Goal: Task Accomplishment & Management: Complete application form

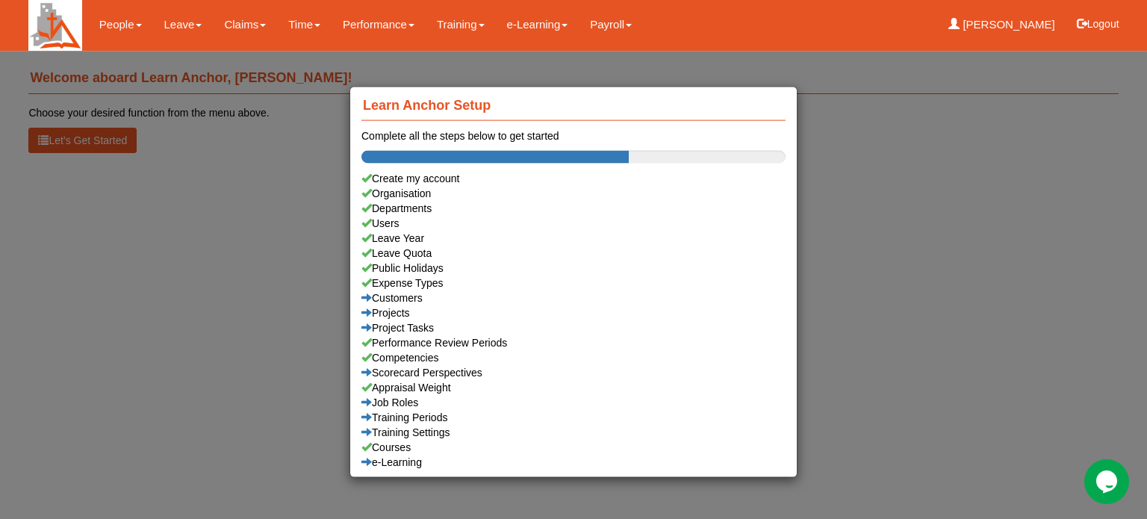
click at [176, 26] on div "Learn Anchor Setup Complete all the steps below to get started Create my accoun…" at bounding box center [573, 259] width 1147 height 519
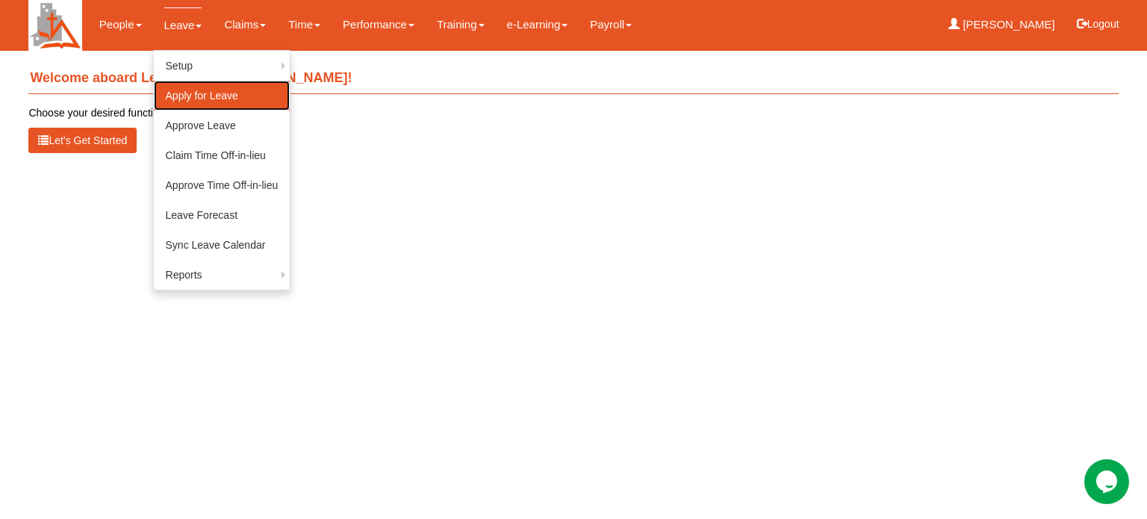
click at [187, 93] on link "Apply for Leave" at bounding box center [222, 96] width 137 height 30
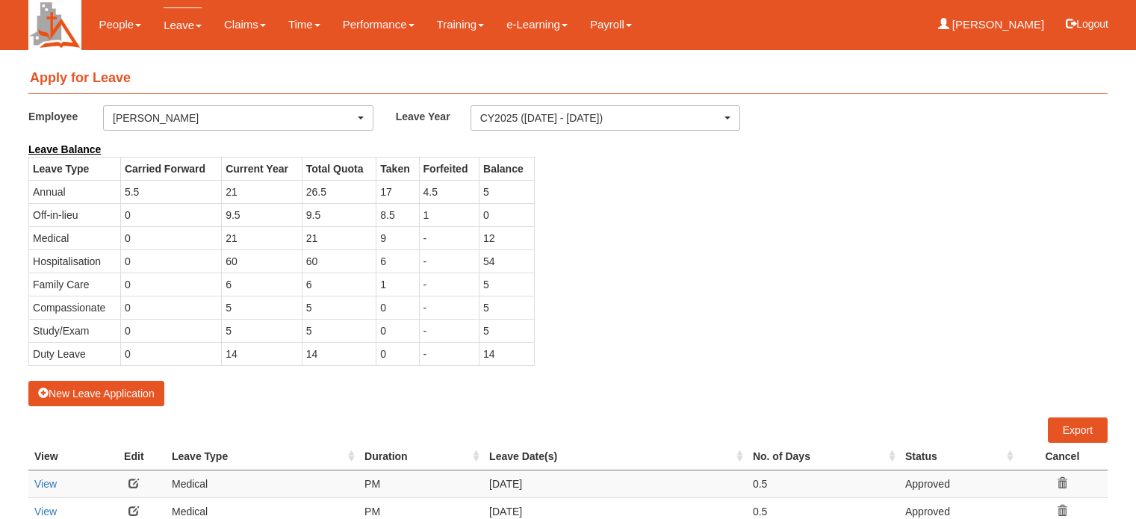
select select "50"
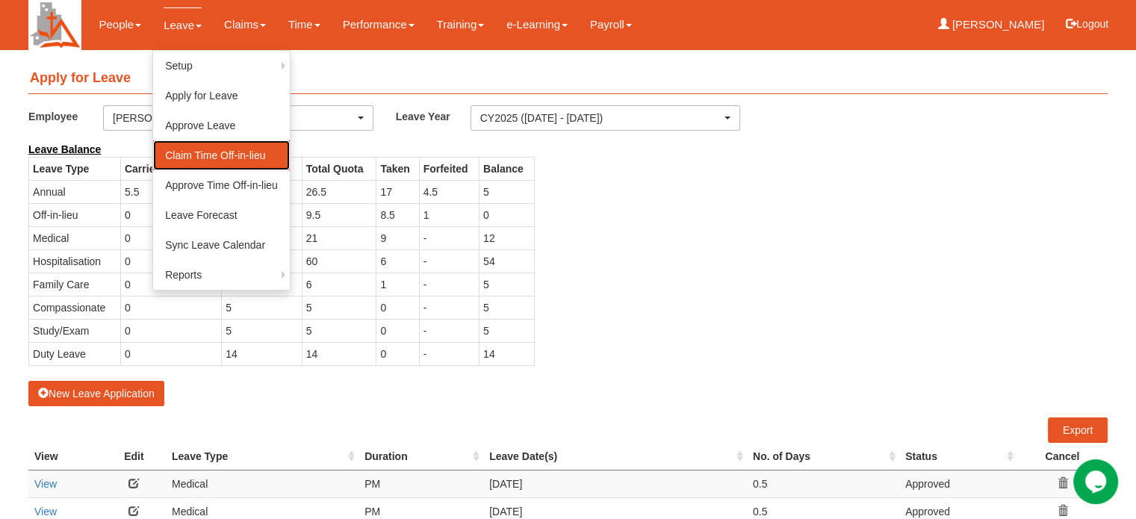
click at [185, 152] on link "Claim Time Off-in-lieu" at bounding box center [221, 155] width 137 height 30
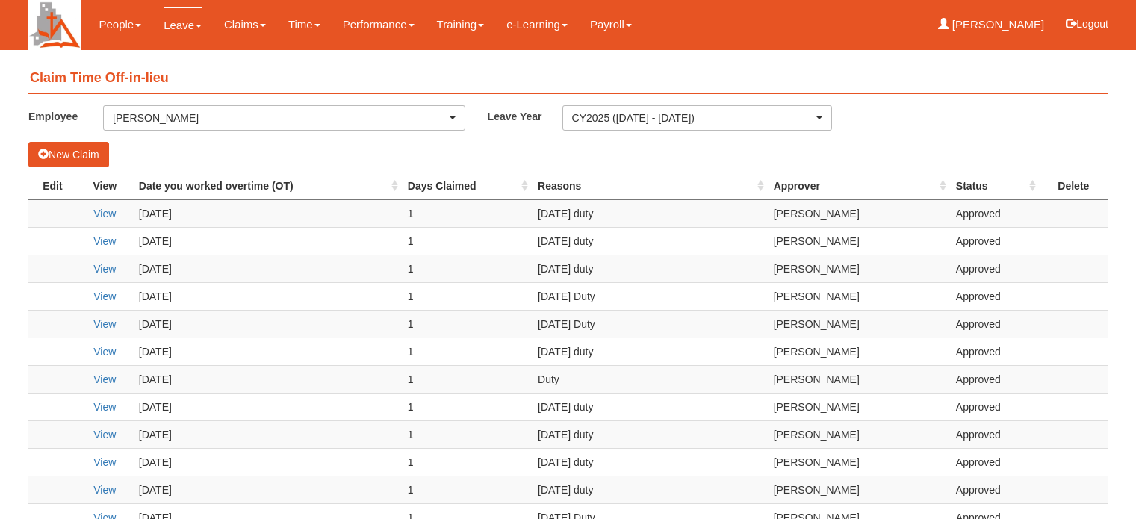
select select "50"
click at [68, 155] on button "New Claim" at bounding box center [68, 154] width 81 height 25
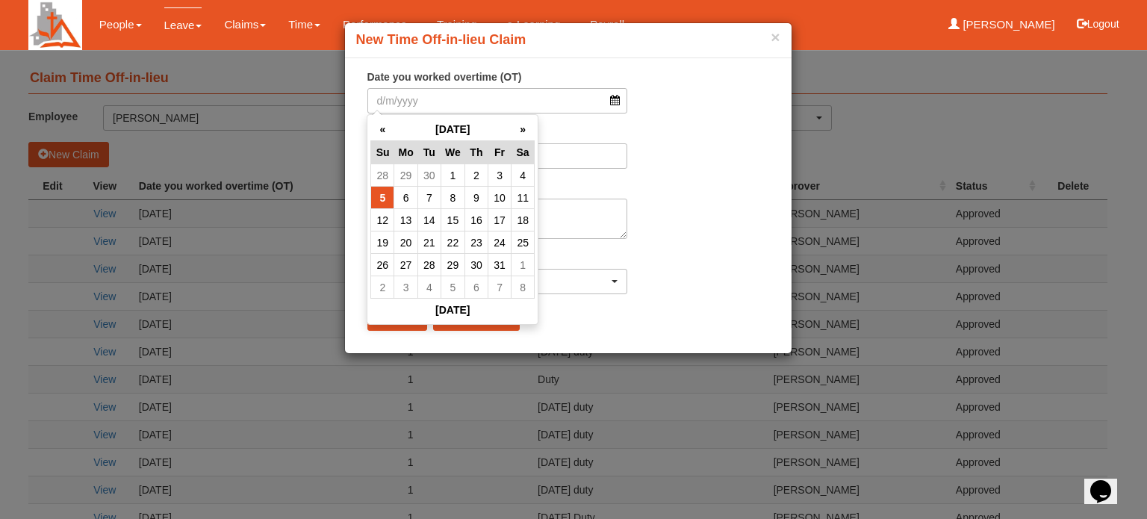
click at [379, 199] on td "5" at bounding box center [382, 198] width 23 height 22
type input "5/10/2025"
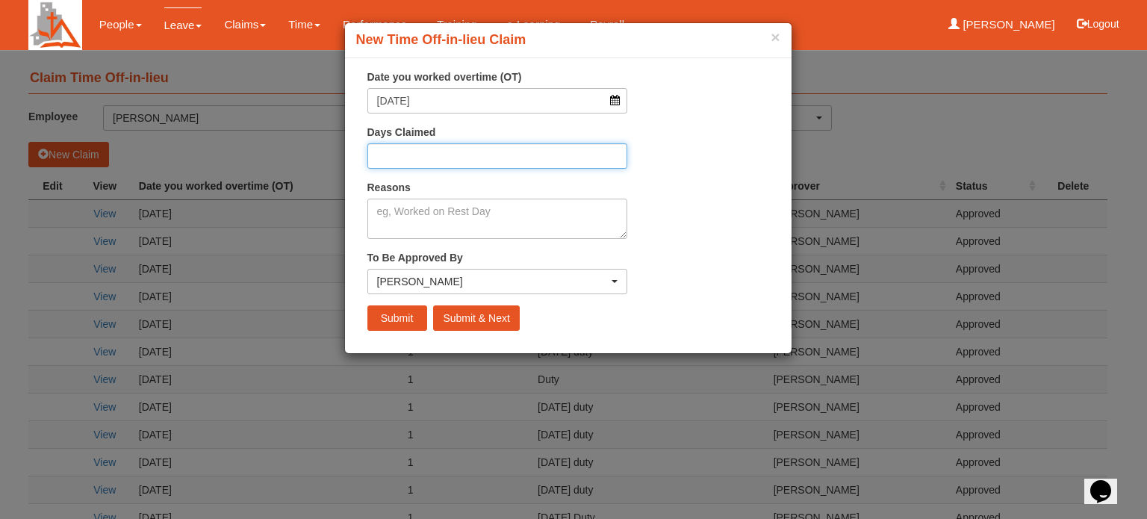
click at [401, 152] on input "Days Claimed" at bounding box center [498, 155] width 261 height 25
type input "1"
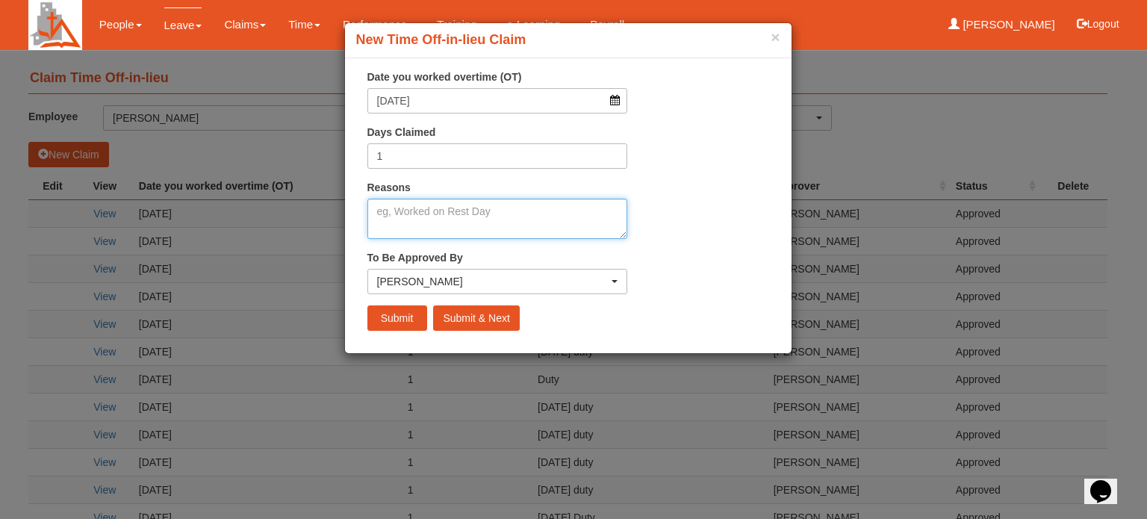
click at [403, 209] on textarea "Reasons" at bounding box center [498, 219] width 261 height 40
type textarea "Sunday duty"
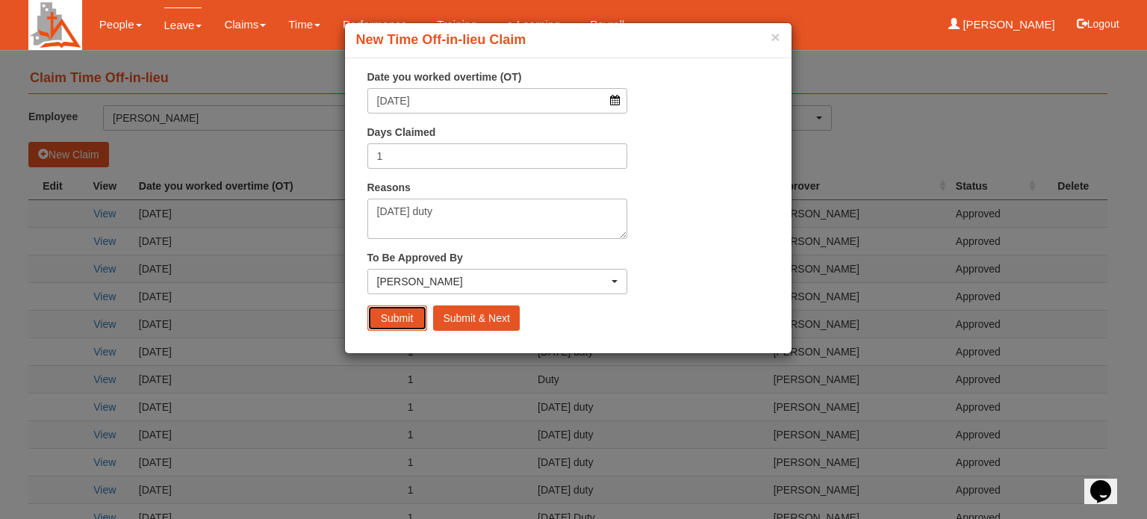
click at [390, 316] on input "Submit" at bounding box center [398, 318] width 60 height 25
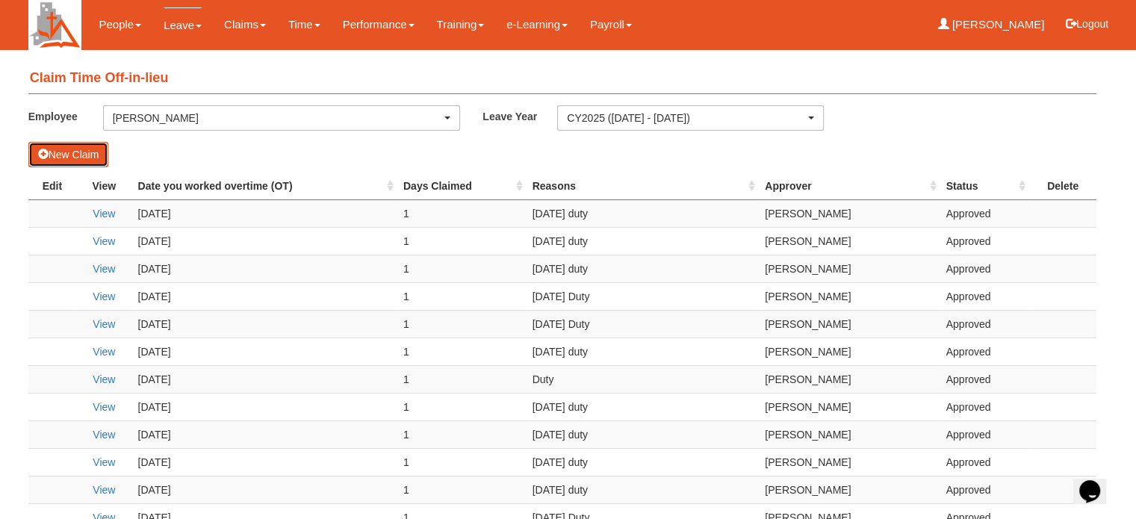
select select "50"
